Goal: Answer question/provide support

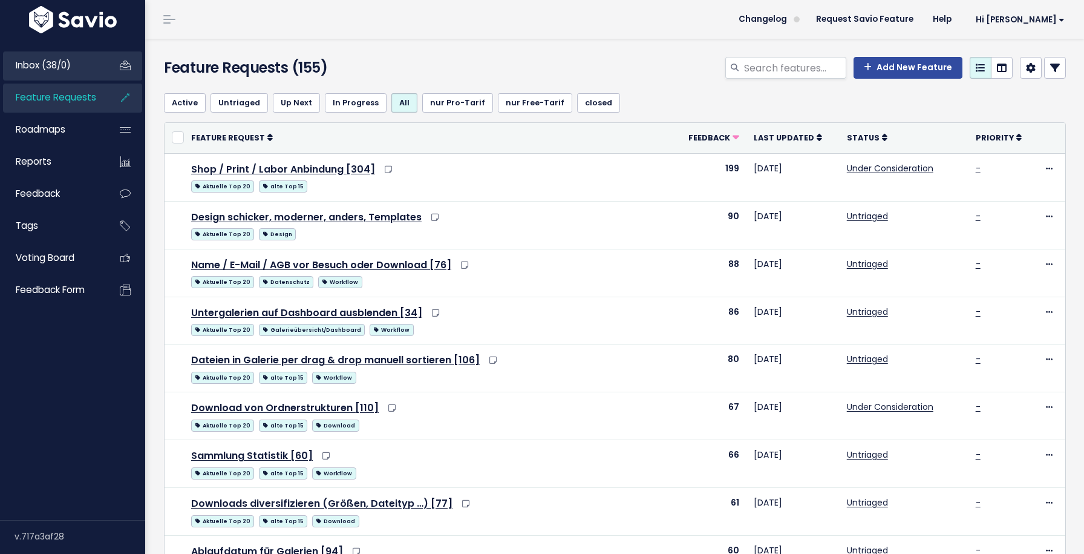
click at [46, 71] on link "Inbox (38/0)" at bounding box center [51, 65] width 97 height 28
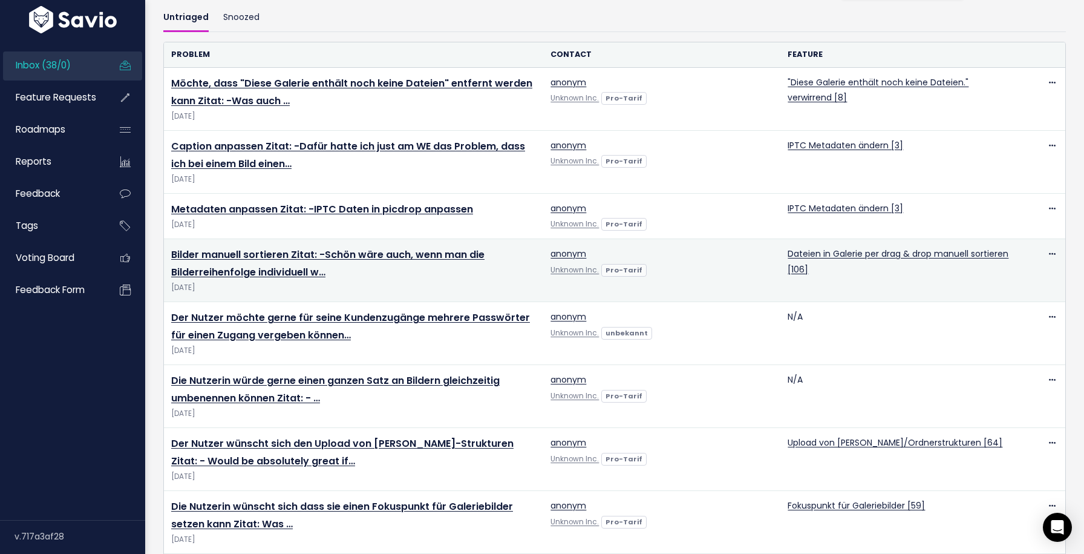
scroll to position [83, 0]
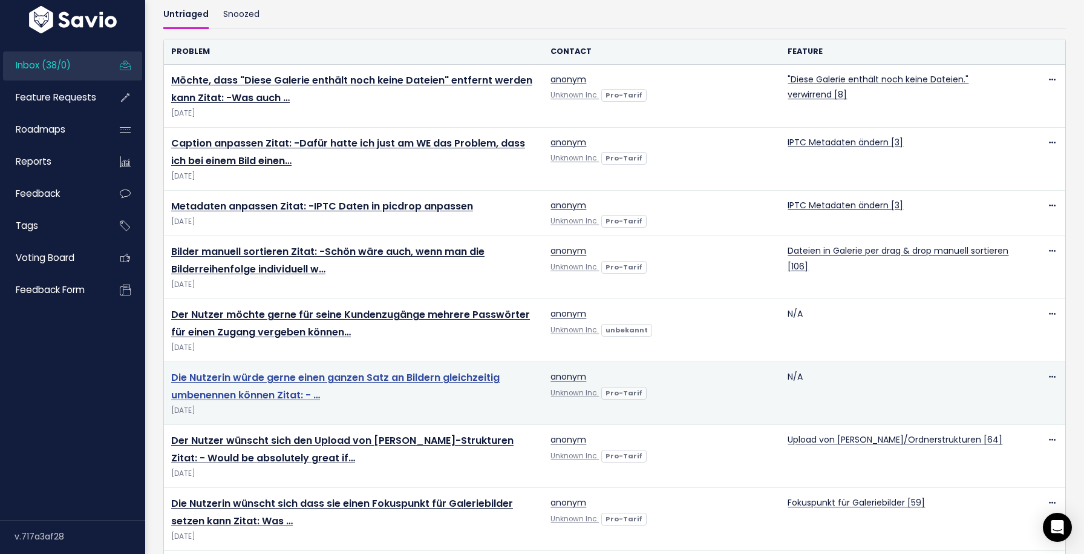
click at [330, 379] on link "Die Nutzerin würde gerne einen ganzen Satz an Bildern gleichzeitig umbenennen k…" at bounding box center [335, 385] width 329 height 31
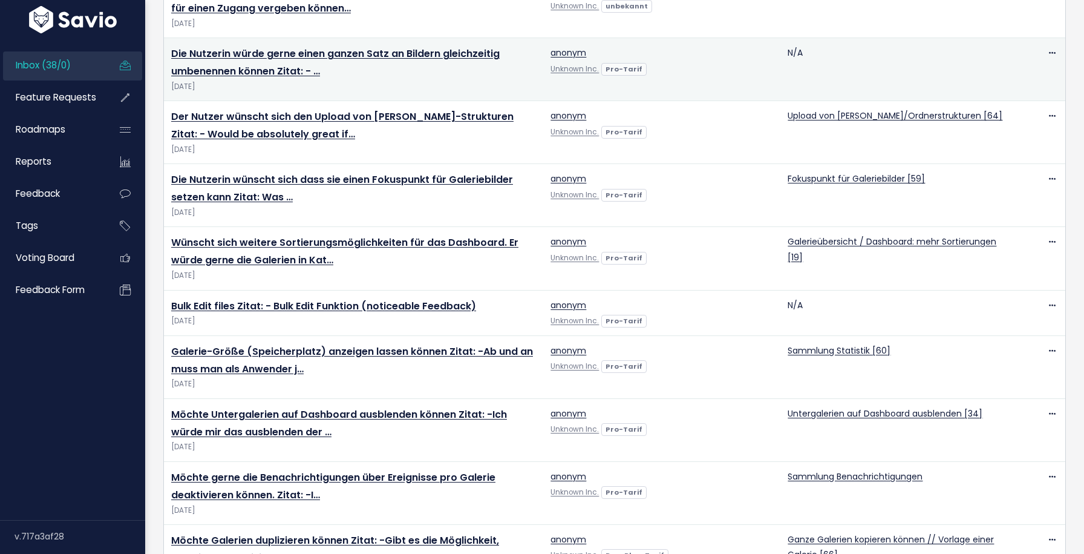
scroll to position [407, 0]
